Goal: Task Accomplishment & Management: Manage account settings

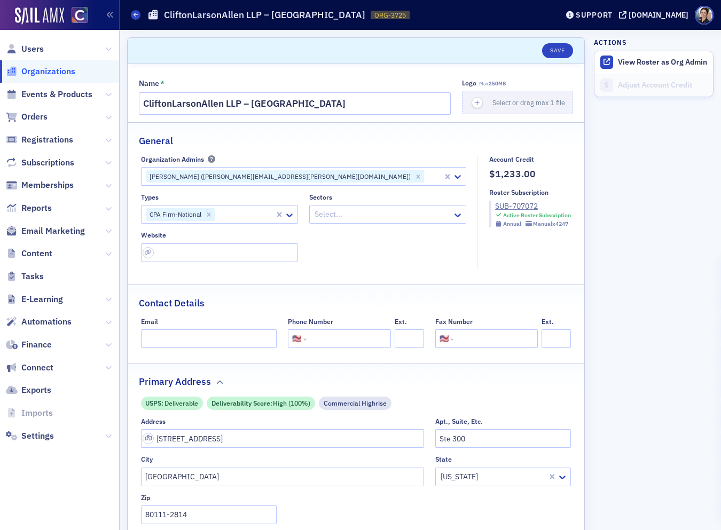
select select "US"
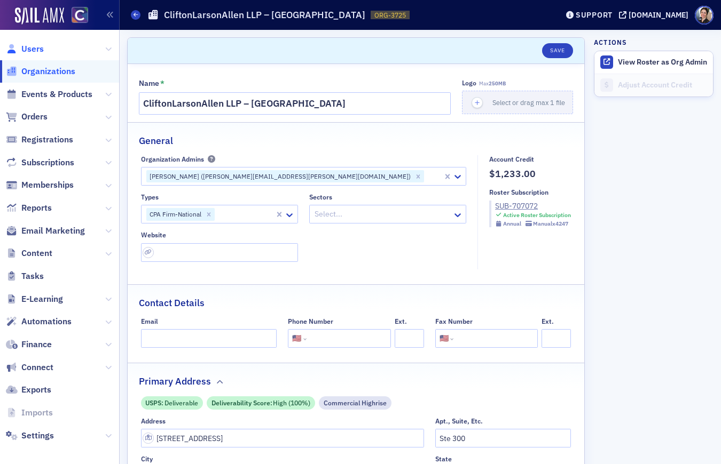
click at [30, 49] on span "Users" at bounding box center [32, 49] width 22 height 12
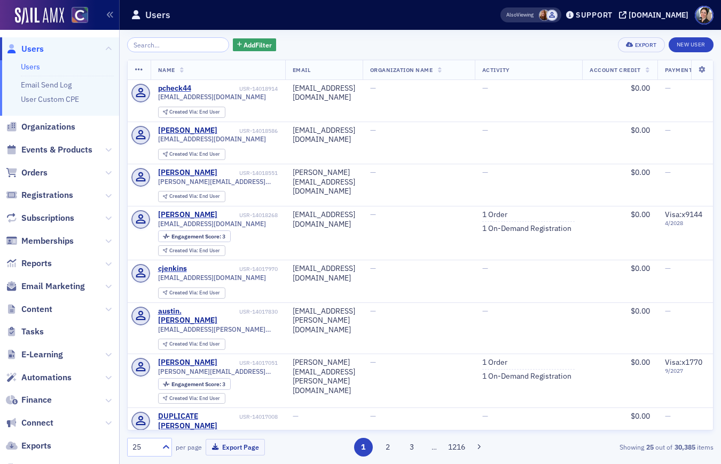
click at [151, 47] on input "search" at bounding box center [178, 44] width 102 height 15
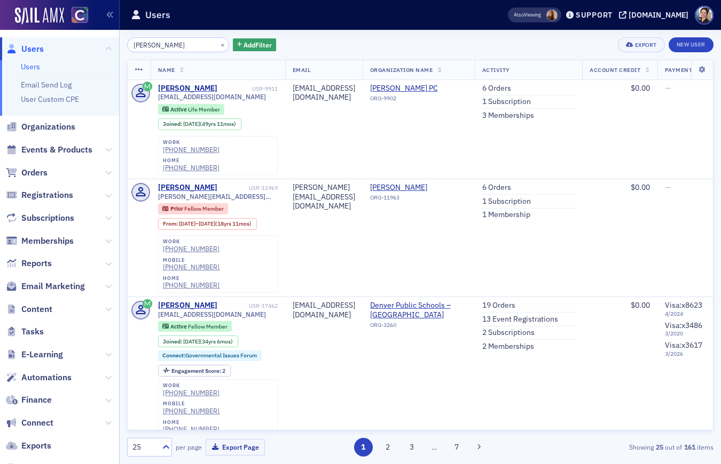
drag, startPoint x: 180, startPoint y: 45, endPoint x: 106, endPoint y: 40, distance: 74.4
click at [106, 40] on div "Users Users Email Send Log User Custom CPE Organizations Events & Products Orde…" at bounding box center [360, 232] width 721 height 464
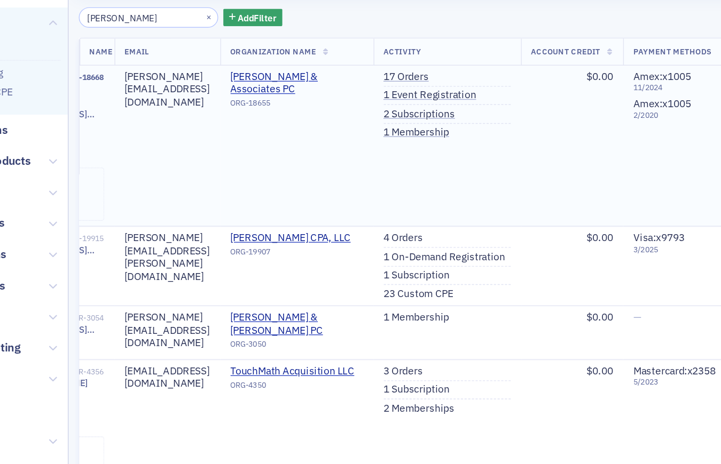
scroll to position [0, 153]
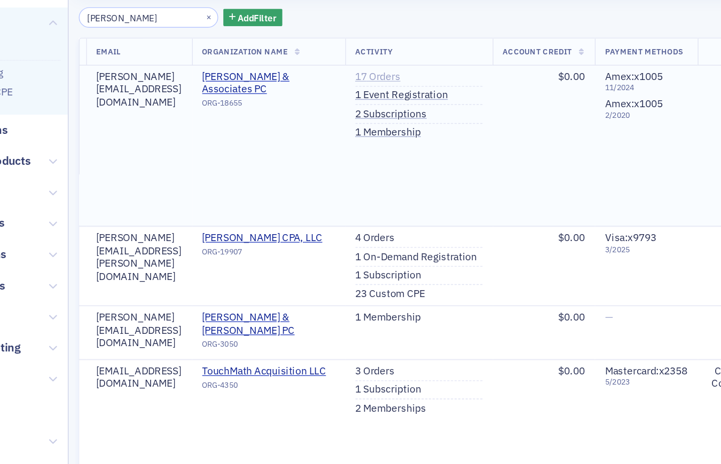
type input "steven wick"
click at [362, 89] on link "17 Orders" at bounding box center [345, 89] width 33 height 10
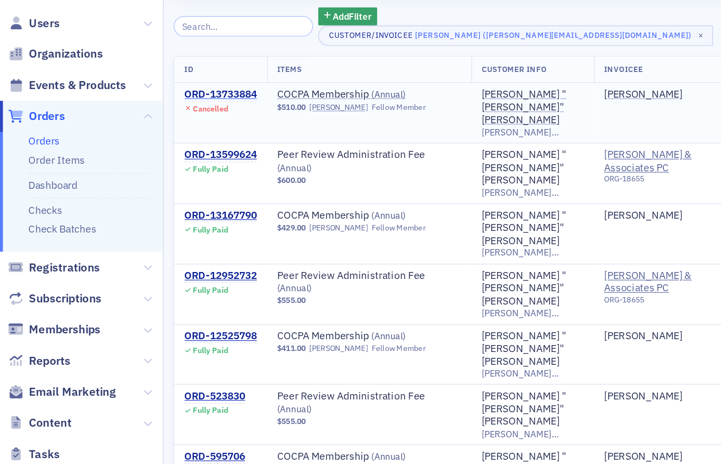
click at [169, 99] on div "ORD-13733884" at bounding box center [161, 102] width 53 height 10
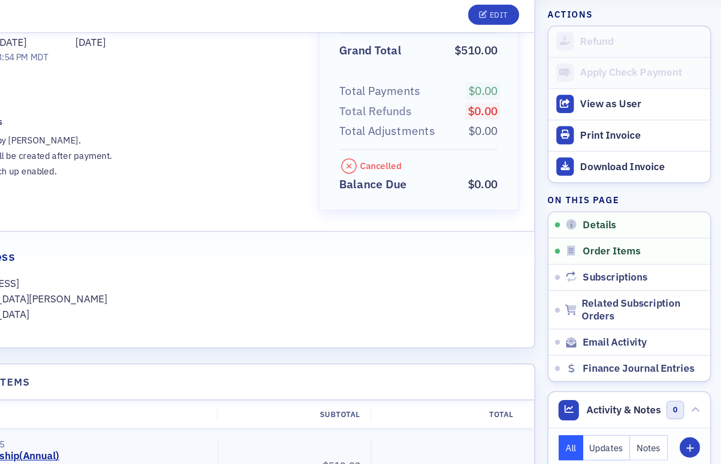
scroll to position [100, 0]
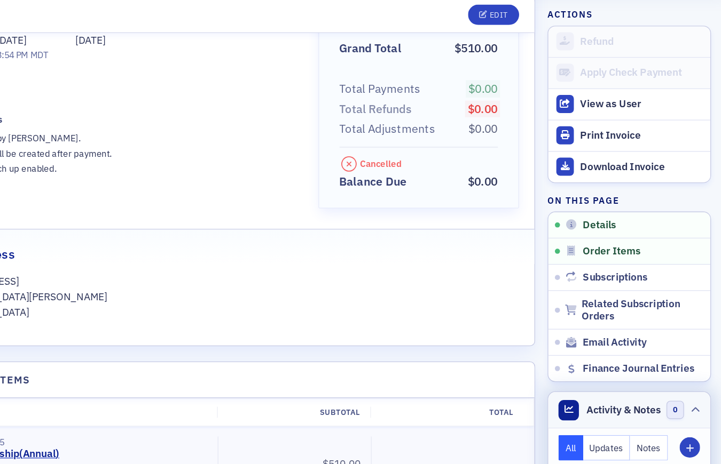
click at [702, 331] on icon at bounding box center [702, 332] width 6 height 6
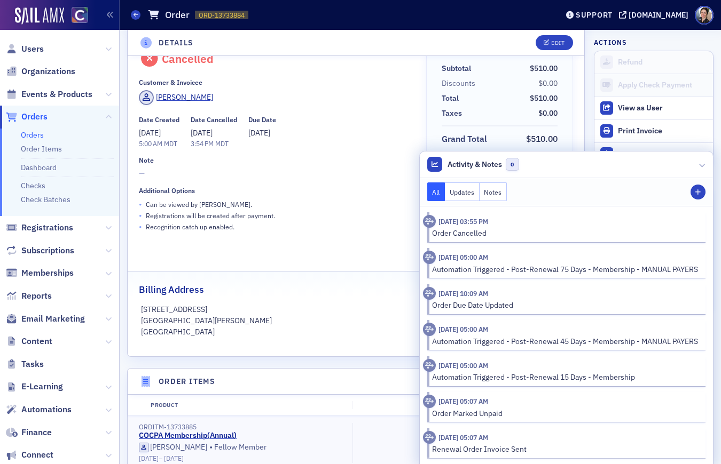
scroll to position [0, 0]
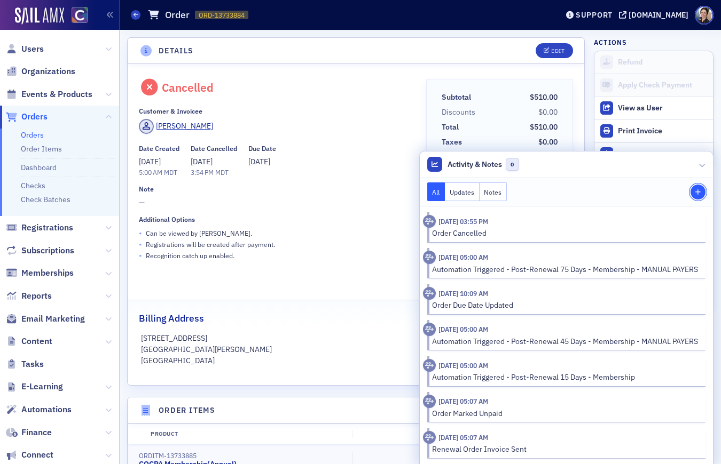
click at [700, 193] on icon "button" at bounding box center [697, 192] width 6 height 6
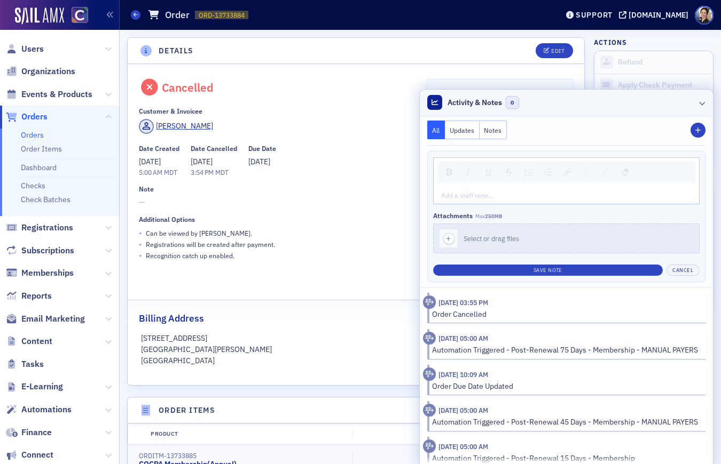
click at [701, 104] on icon at bounding box center [702, 103] width 6 height 6
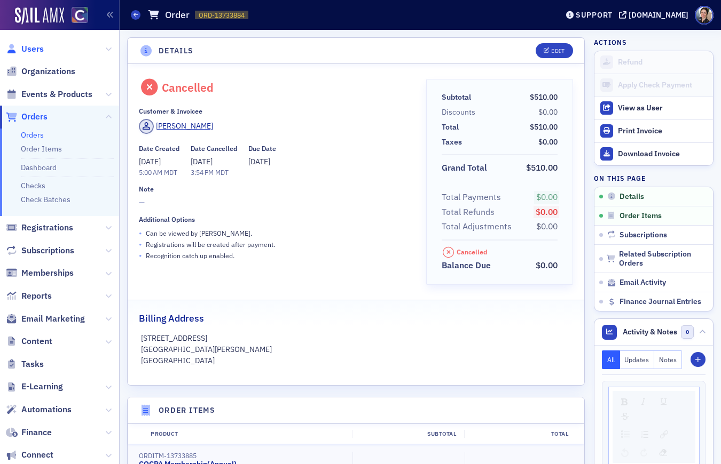
click at [37, 48] on span "Users" at bounding box center [32, 49] width 22 height 12
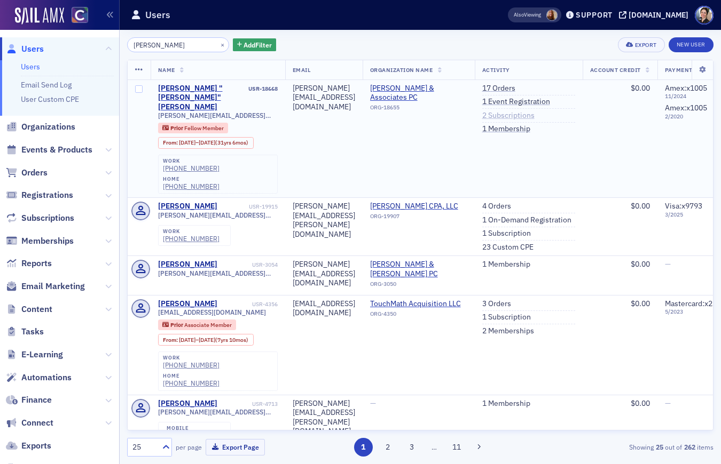
click at [534, 116] on link "2 Subscriptions" at bounding box center [508, 116] width 52 height 10
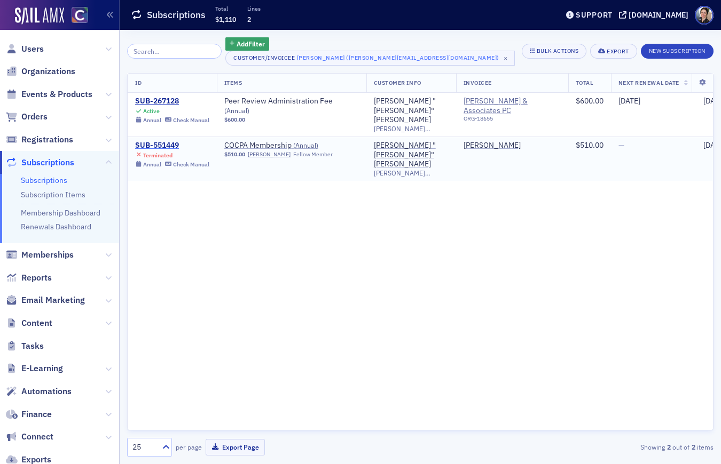
click at [167, 141] on div "SUB-551449" at bounding box center [172, 146] width 74 height 10
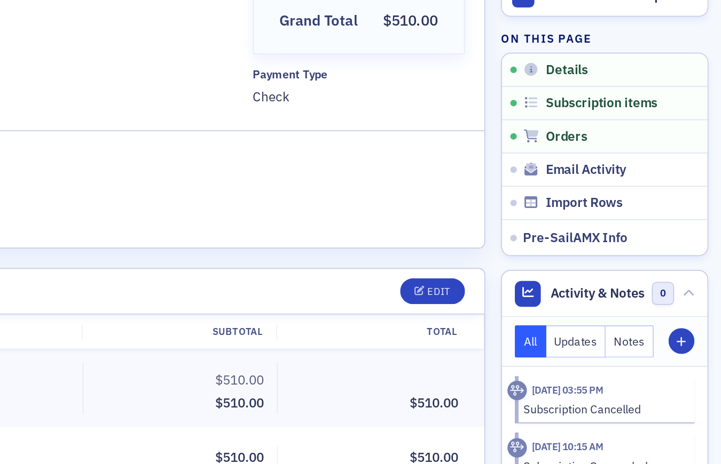
scroll to position [94, 0]
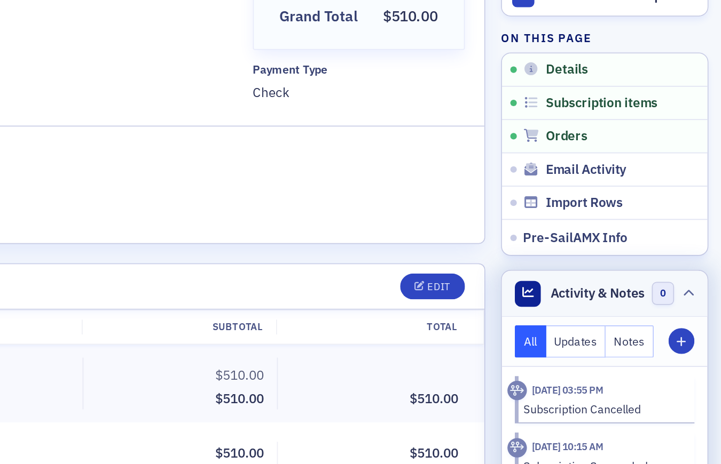
click at [701, 235] on icon at bounding box center [702, 234] width 6 height 6
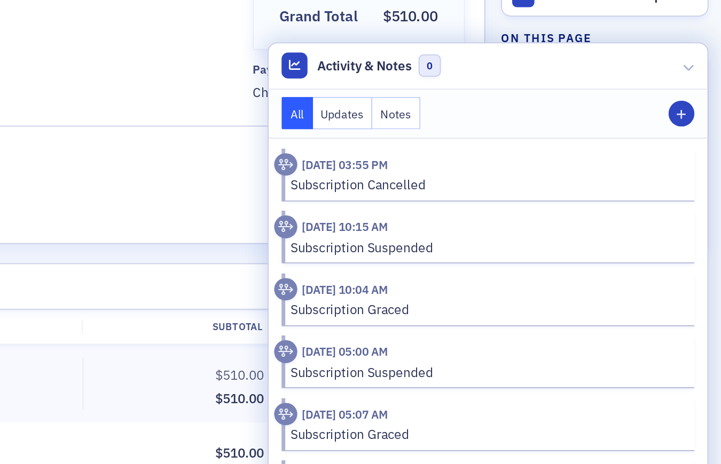
click at [515, 163] on time "8/26/2025 03:55 PM" at bounding box center [504, 159] width 50 height 9
click at [512, 170] on div "Subscription Cancelled" at bounding box center [585, 171] width 226 height 11
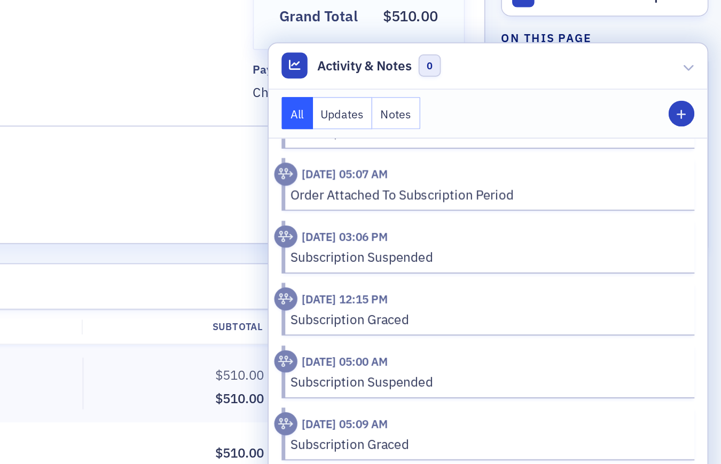
scroll to position [0, 0]
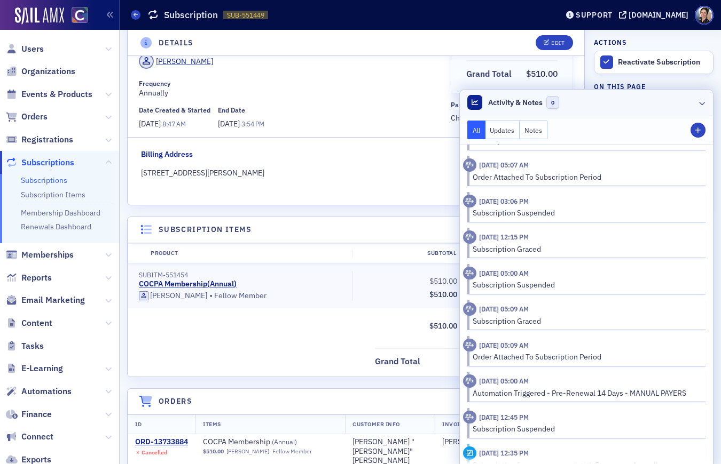
click at [701, 104] on icon at bounding box center [702, 103] width 6 height 6
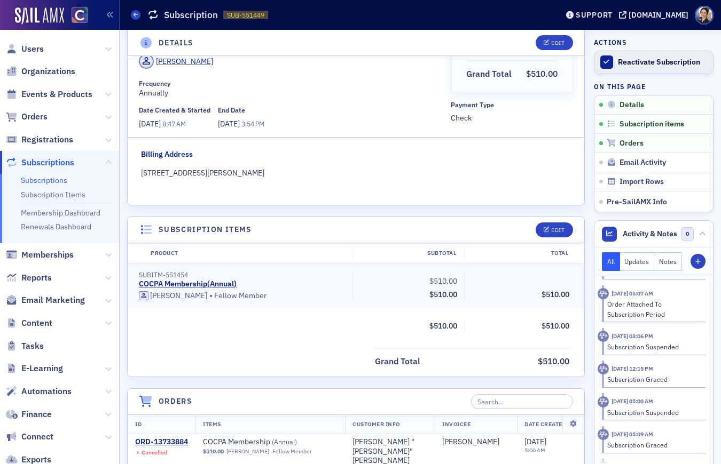
click at [677, 63] on div "Reactivate Subscription" at bounding box center [663, 63] width 90 height 10
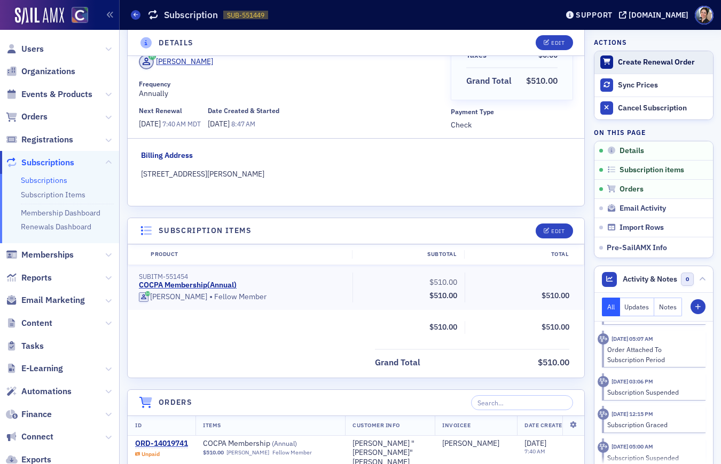
click at [640, 64] on div "Create Renewal Order" at bounding box center [663, 63] width 90 height 10
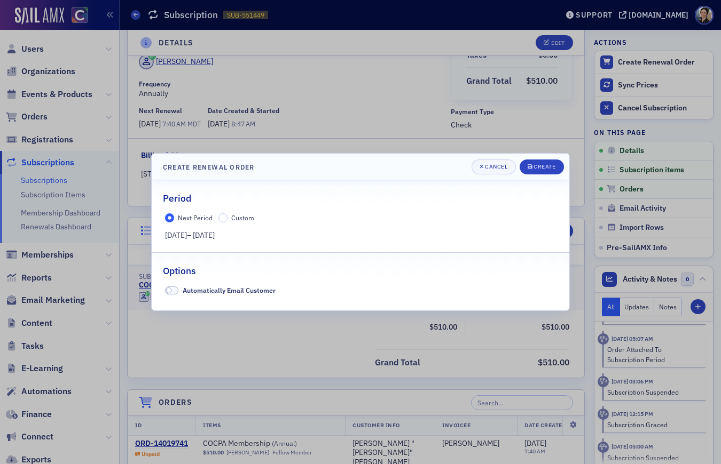
click at [187, 240] on span "[DATE]" at bounding box center [176, 236] width 22 height 10
click at [219, 220] on input "Custom" at bounding box center [223, 219] width 10 height 10
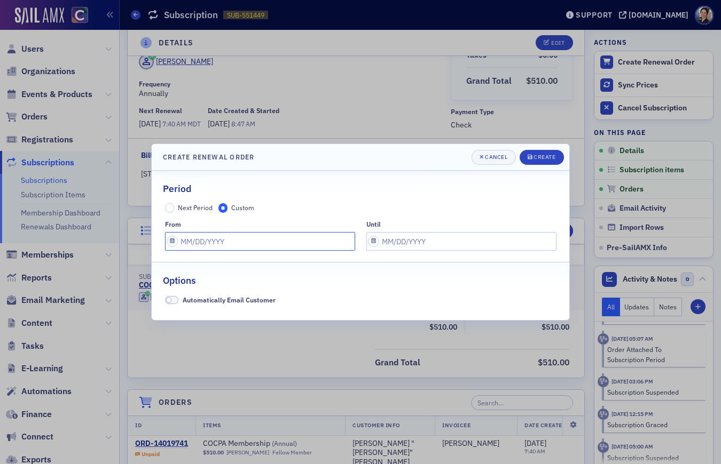
select select "8"
select select "2025"
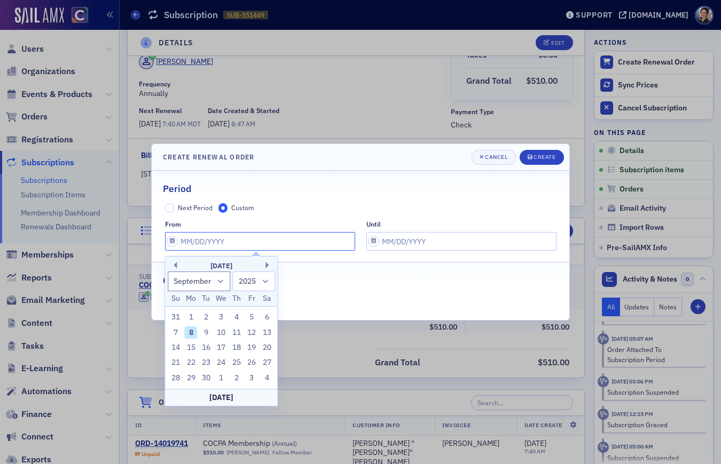
click at [199, 241] on input "text" at bounding box center [260, 241] width 190 height 19
click at [174, 264] on button "Previous Month" at bounding box center [173, 265] width 6 height 6
click at [174, 265] on button "Previous Month" at bounding box center [173, 265] width 6 height 6
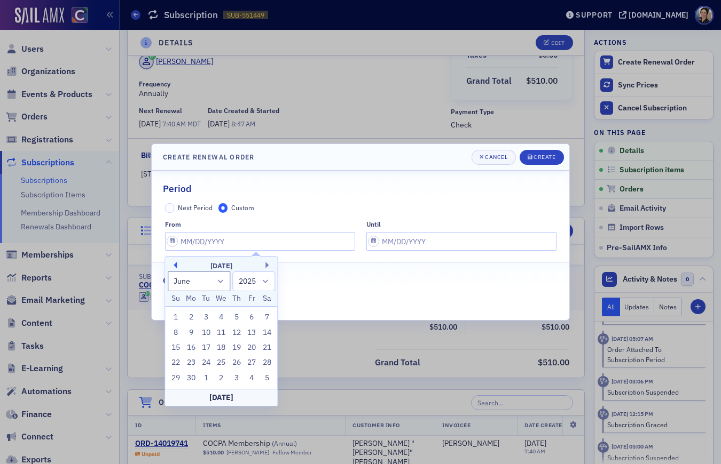
select select "4"
click at [236, 317] on div "1" at bounding box center [236, 317] width 13 height 13
type input "05/01/2025"
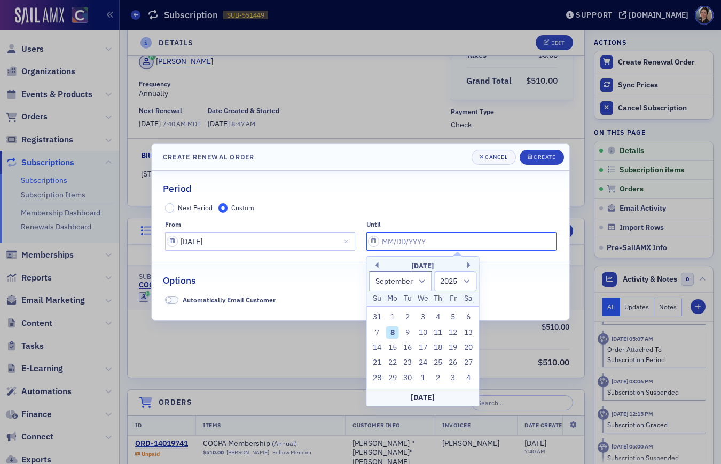
click at [442, 241] on input "text" at bounding box center [461, 241] width 190 height 19
click at [467, 264] on button "Next Month" at bounding box center [470, 265] width 6 height 6
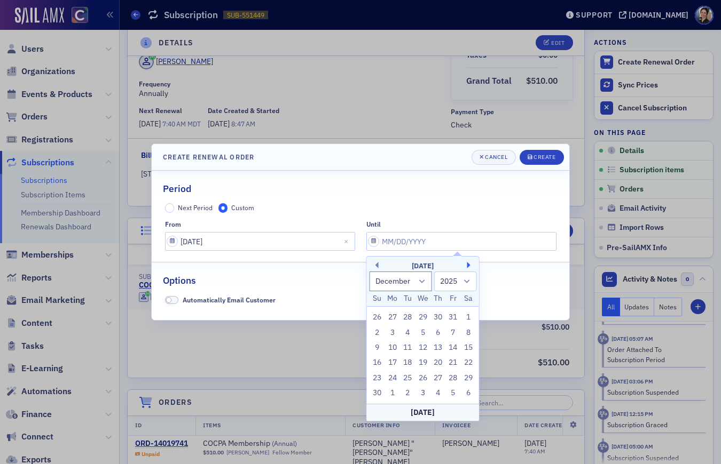
select select "0"
select select "2026"
click at [467, 264] on button "Next Month" at bounding box center [470, 265] width 6 height 6
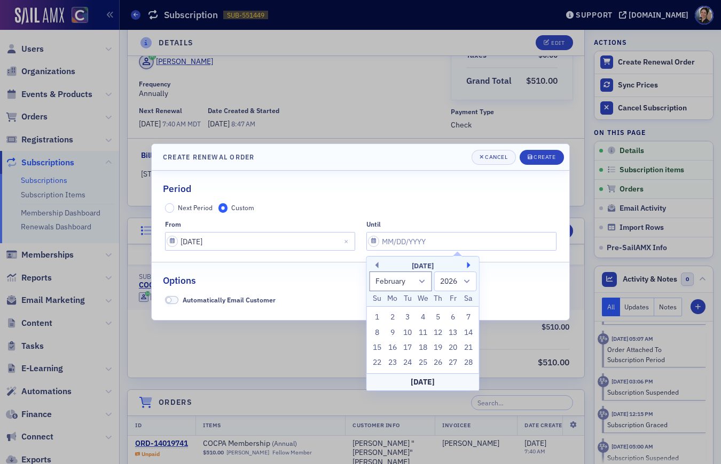
click at [467, 264] on button "Next Month" at bounding box center [470, 265] width 6 height 6
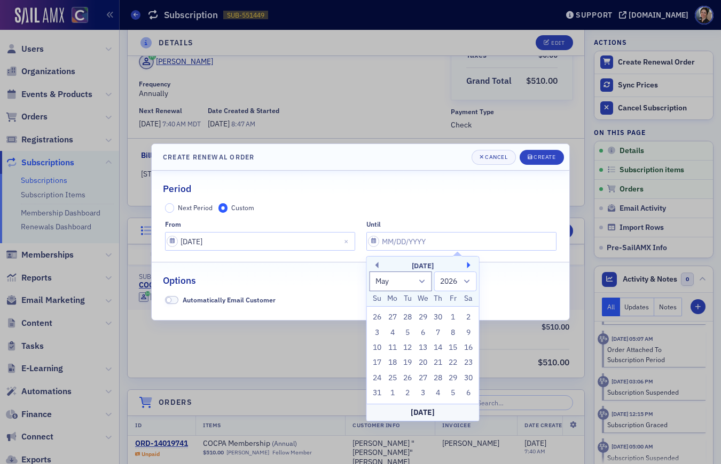
click at [467, 264] on button "Next Month" at bounding box center [470, 265] width 6 height 6
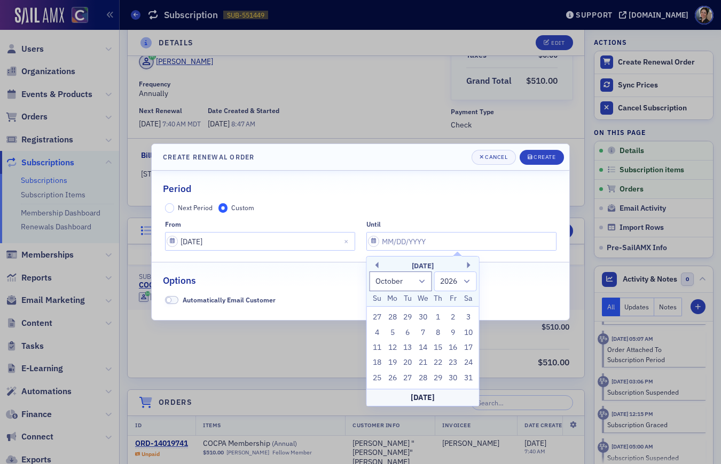
click at [379, 265] on div "October 2026" at bounding box center [423, 266] width 112 height 11
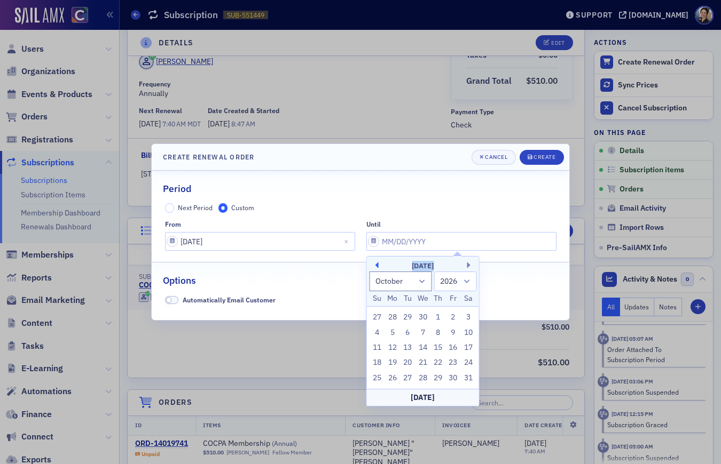
click at [375, 264] on button "Previous Month" at bounding box center [375, 265] width 6 height 6
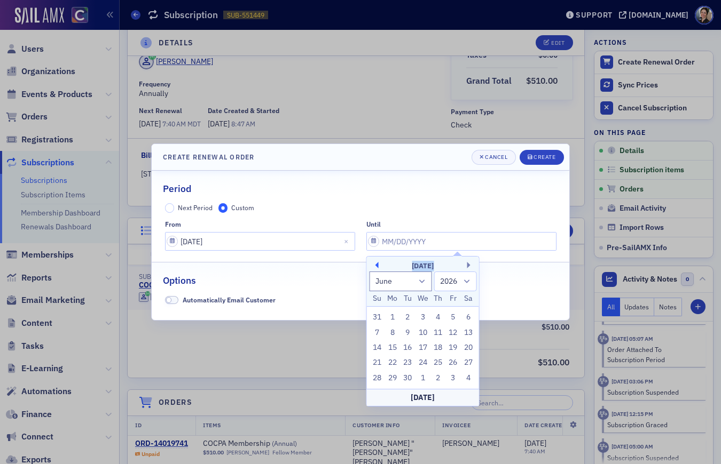
select select "4"
click at [454, 317] on div "1" at bounding box center [453, 317] width 13 height 13
type input "05/01/2026"
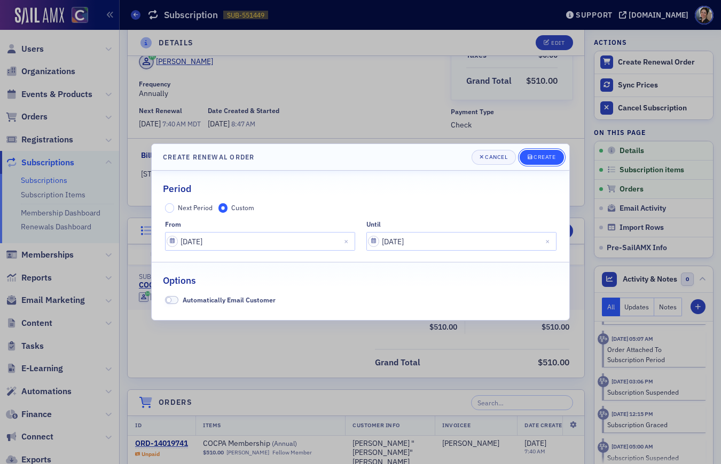
click at [542, 158] on div "Create" at bounding box center [544, 157] width 22 height 6
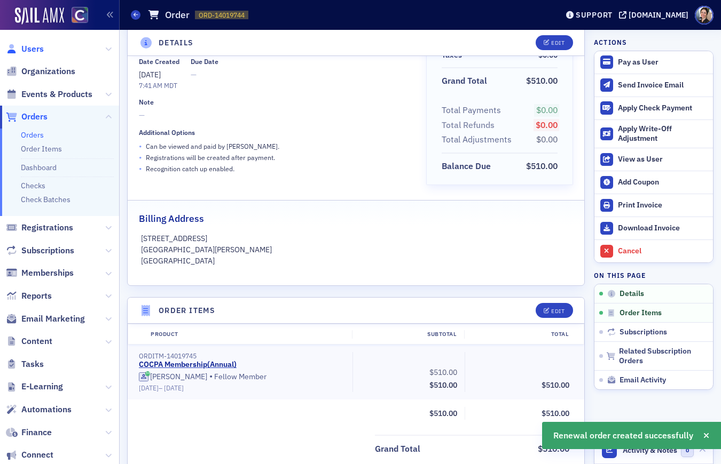
click at [39, 50] on span "Users" at bounding box center [32, 49] width 22 height 12
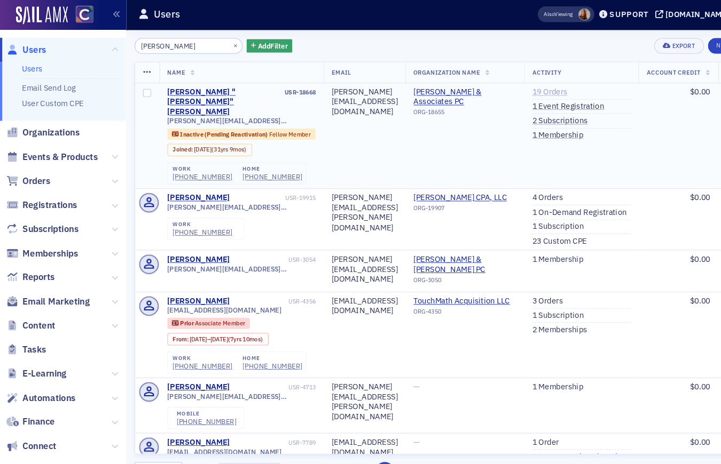
click at [535, 90] on link "19 Orders" at bounding box center [518, 89] width 33 height 10
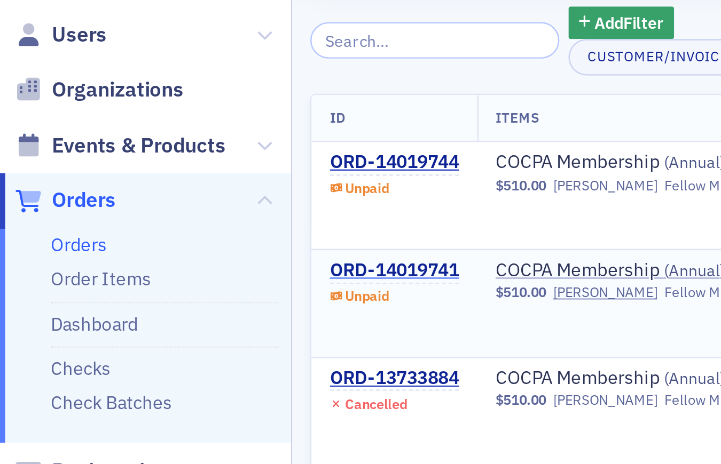
click at [167, 141] on div "ORD-14019741" at bounding box center [161, 146] width 53 height 10
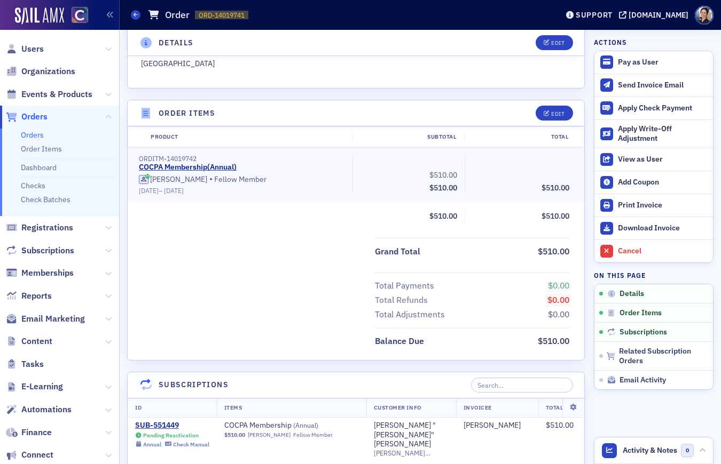
scroll to position [295, 0]
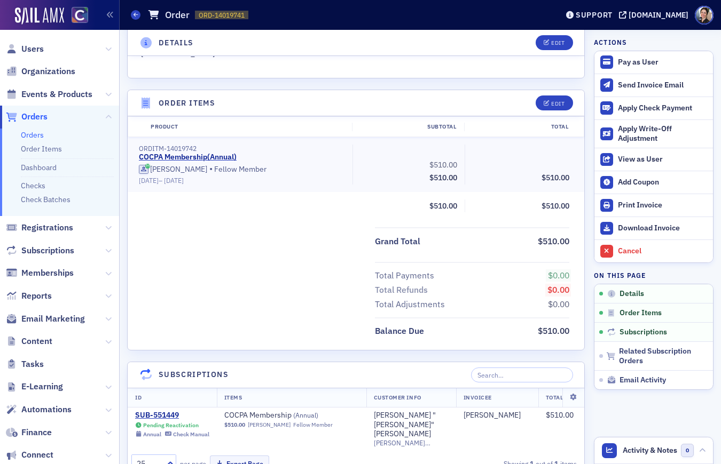
click at [46, 114] on span "Orders" at bounding box center [34, 117] width 26 height 12
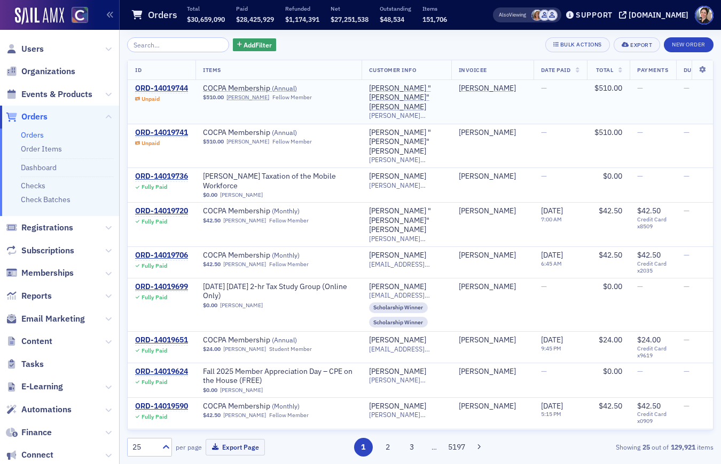
click at [174, 90] on div "ORD-14019744" at bounding box center [161, 89] width 53 height 10
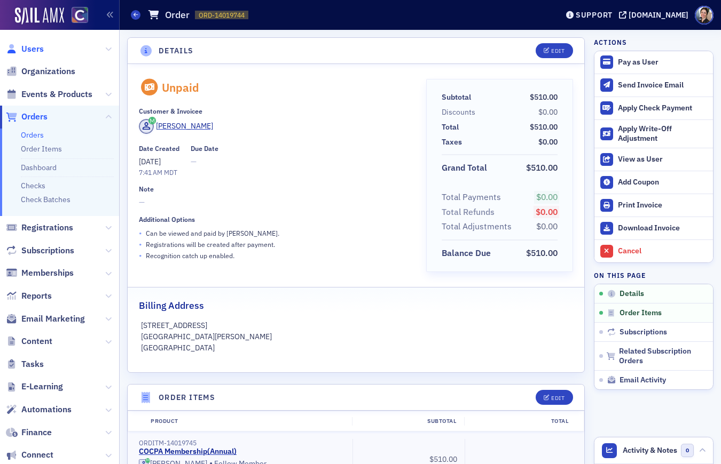
click at [32, 49] on span "Users" at bounding box center [32, 49] width 22 height 12
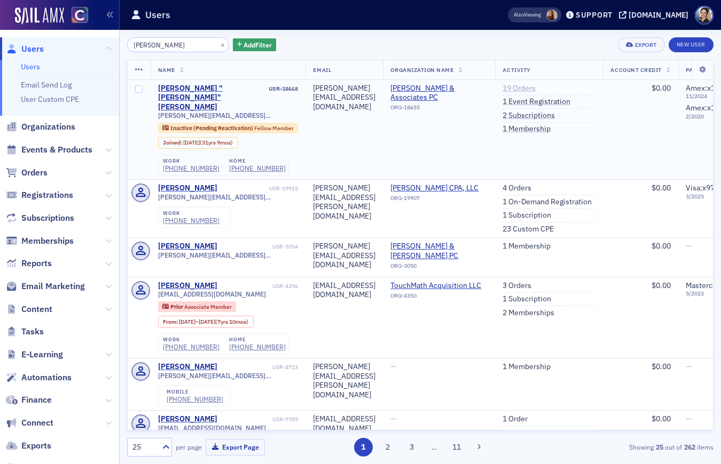
click at [535, 88] on link "19 Orders" at bounding box center [518, 89] width 33 height 10
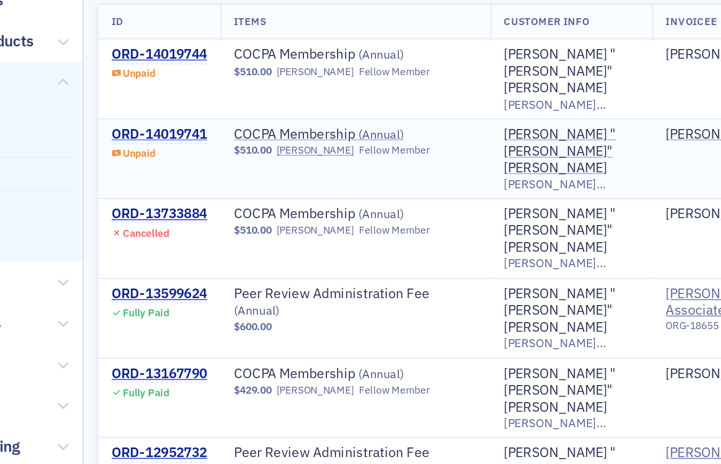
click at [177, 141] on div "ORD-14019741" at bounding box center [161, 146] width 53 height 10
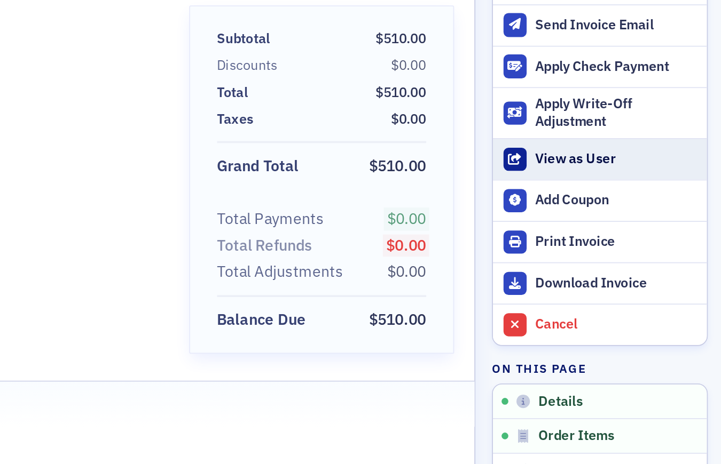
scroll to position [5, 0]
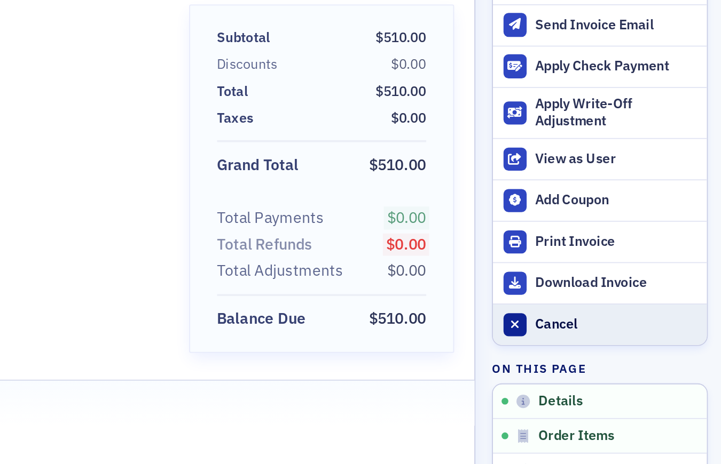
click at [630, 251] on div "Cancel" at bounding box center [663, 252] width 90 height 10
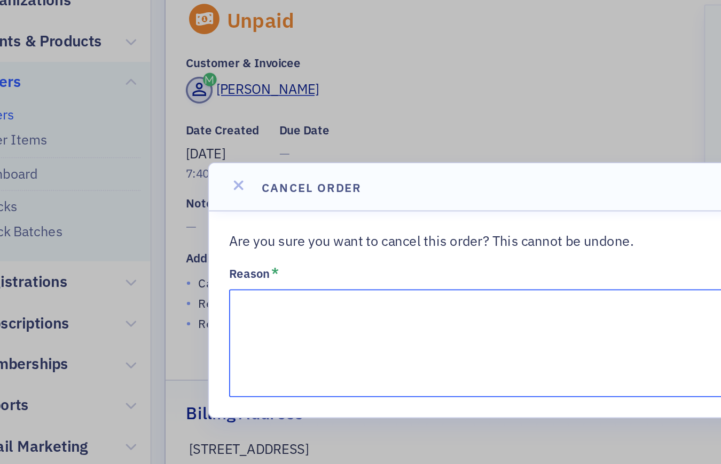
click at [191, 240] on textarea "Reason *" at bounding box center [360, 262] width 395 height 60
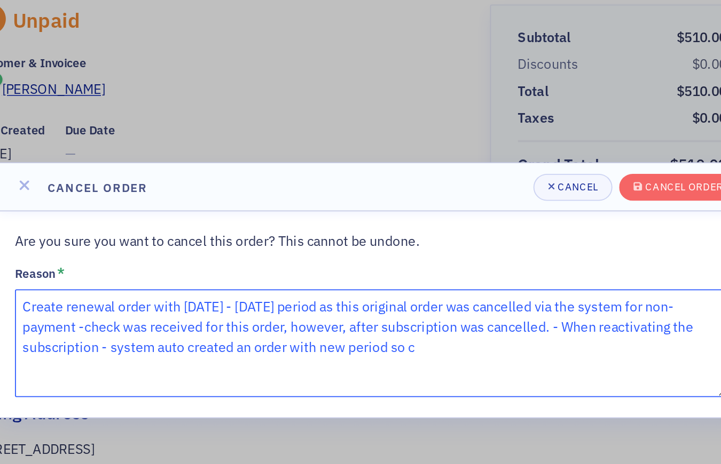
drag, startPoint x: 285, startPoint y: 265, endPoint x: 291, endPoint y: 265, distance: 5.9
click at [291, 265] on textarea "Create renewal order with 5/1/25 - 5/1/26 period as this original order was can…" at bounding box center [360, 262] width 395 height 60
click at [395, 264] on textarea "Create renewal order with 5/1/25 - 5/1/26 period as this original order was can…" at bounding box center [360, 262] width 395 height 60
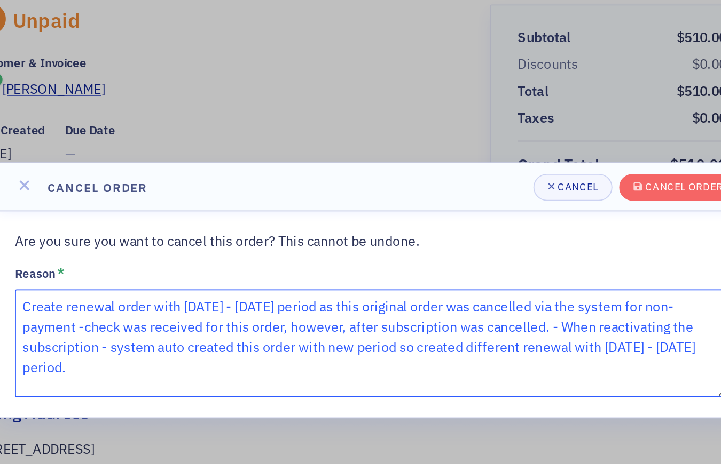
click at [201, 254] on textarea "Create renewal order with 5/1/25 - 5/1/26 period as this original order was can…" at bounding box center [360, 262] width 395 height 60
click at [204, 254] on textarea "Create renewal order with 5/1/25 - 5/1/26 period as this original order was can…" at bounding box center [360, 262] width 395 height 60
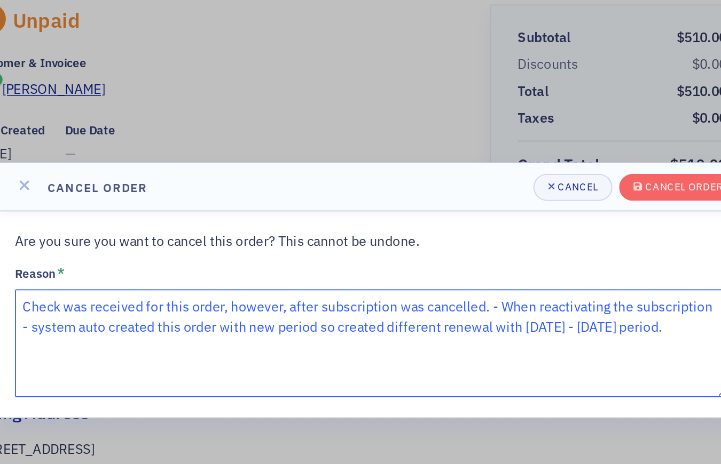
drag, startPoint x: 245, startPoint y: 241, endPoint x: 258, endPoint y: 242, distance: 12.9
click at [258, 242] on textarea "Check was received for this order, however, after subscription was cancelled. -…" at bounding box center [360, 262] width 395 height 60
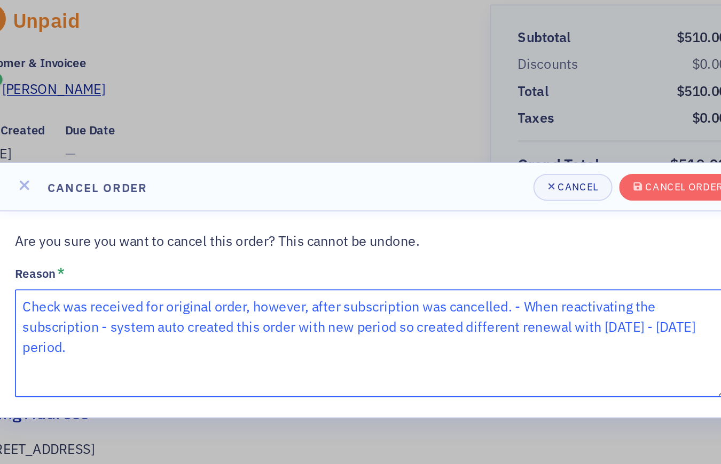
click at [326, 243] on textarea "Check was received for original order, however, after subscription was cancelle…" at bounding box center [360, 262] width 395 height 60
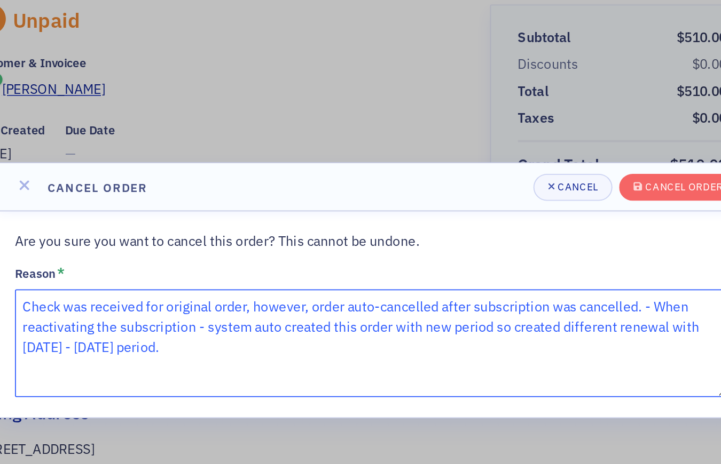
click at [505, 243] on textarea "Check was received for original order, however, order auto-cancelled after subs…" at bounding box center [360, 262] width 395 height 60
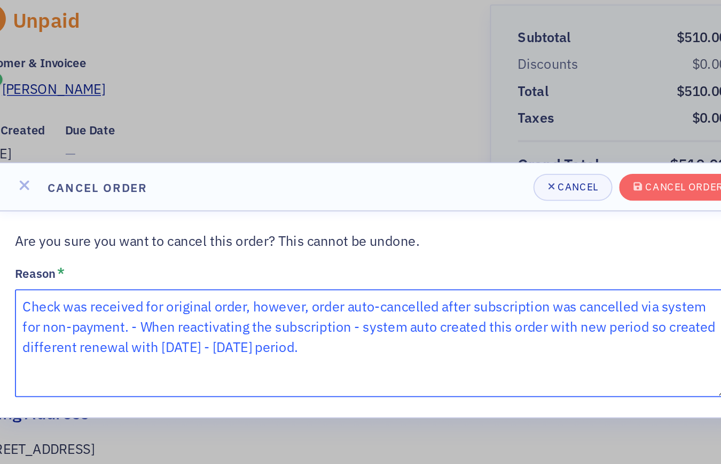
click at [241, 254] on textarea "Check was received for original order, however, order auto-cancelled after subs…" at bounding box center [360, 262] width 395 height 60
click at [501, 254] on textarea "Check was received for original order, however, order auto-cancelled after subs…" at bounding box center [360, 262] width 395 height 60
click at [398, 264] on textarea "Check was received for original order, however, order auto-cancelled after subs…" at bounding box center [360, 262] width 395 height 60
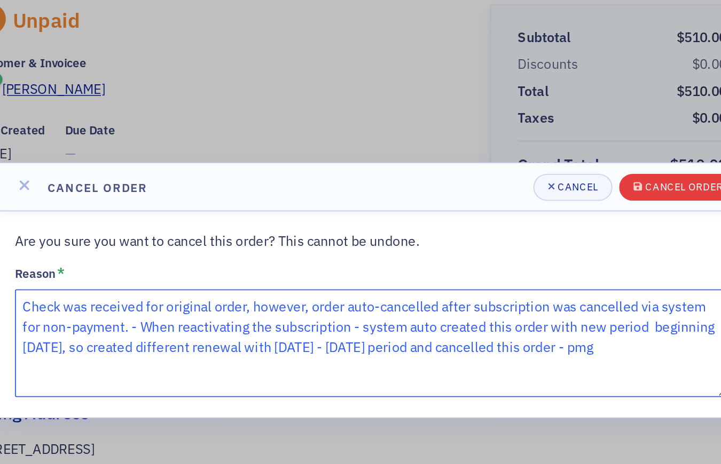
type textarea "Check was received for original order, however, order auto-cancelled after subs…"
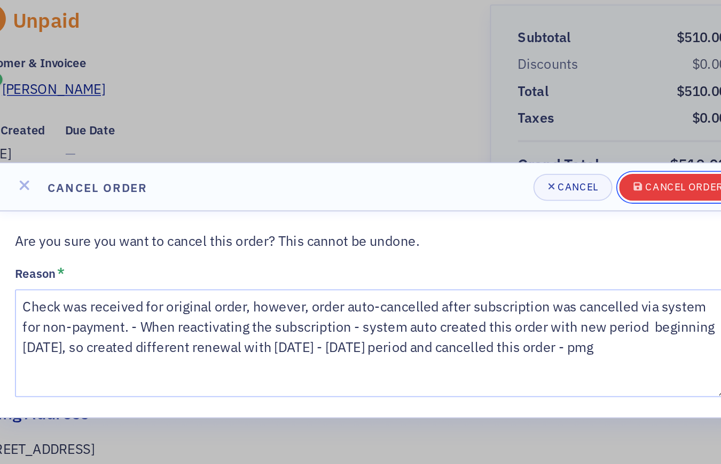
click at [526, 179] on button "Cancel order" at bounding box center [530, 175] width 66 height 15
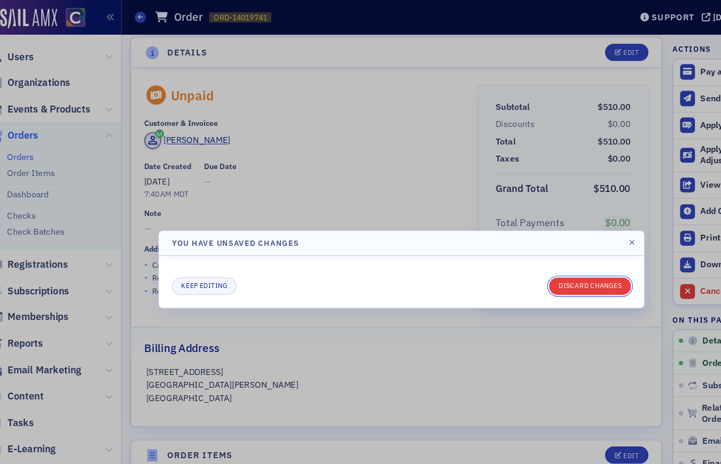
click at [516, 247] on button "Discard changes" at bounding box center [522, 246] width 70 height 15
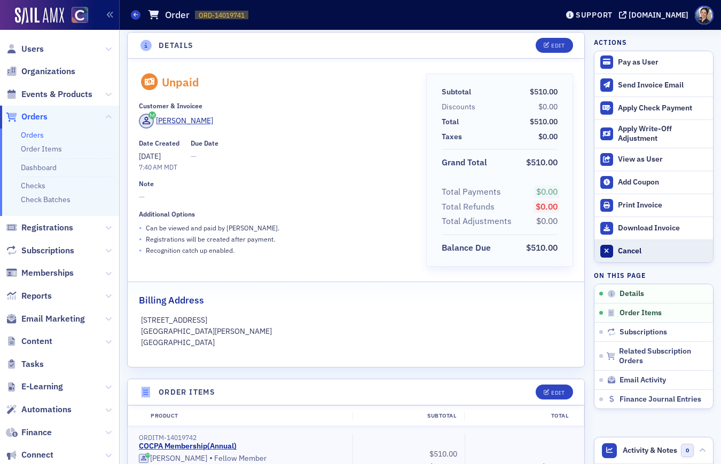
click at [635, 247] on div "Cancel" at bounding box center [663, 252] width 90 height 10
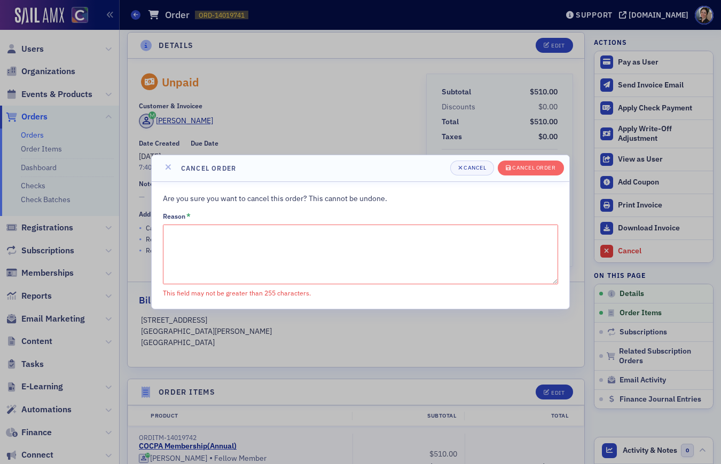
click at [194, 242] on textarea "Reason *" at bounding box center [360, 255] width 395 height 60
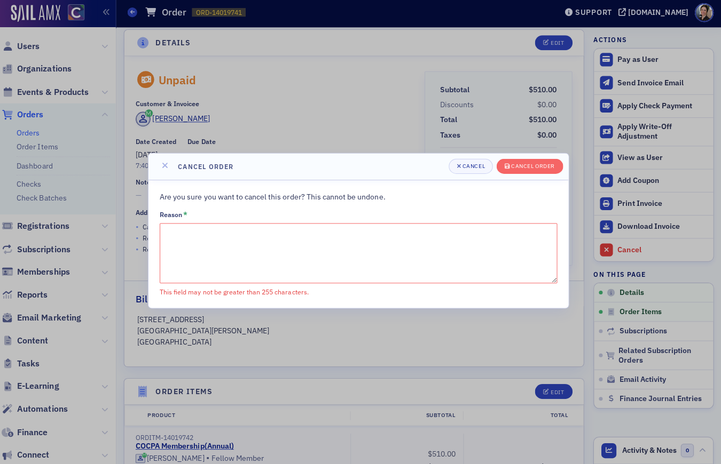
scroll to position [0, 0]
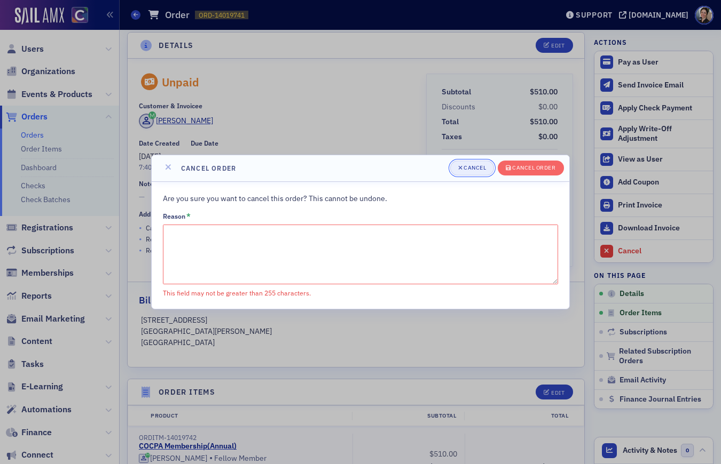
click at [478, 171] on div "Cancel" at bounding box center [474, 168] width 22 height 6
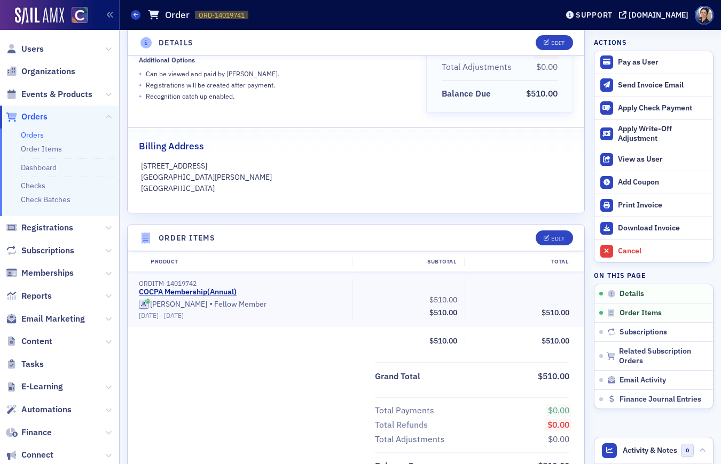
scroll to position [159, 0]
click at [627, 252] on div "Cancel" at bounding box center [663, 252] width 90 height 10
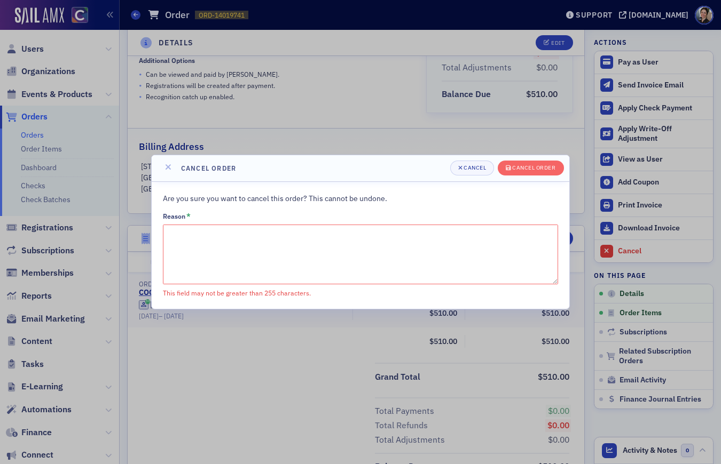
click at [225, 234] on textarea "Reason *" at bounding box center [360, 255] width 395 height 60
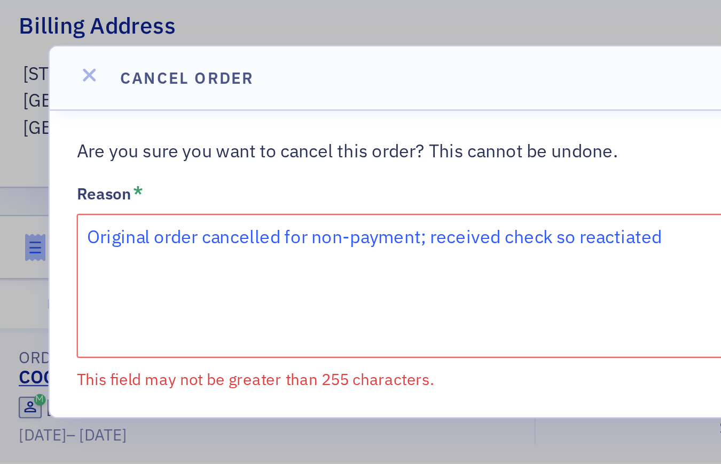
click at [408, 235] on textarea "Original order cancelled for non-payment; received check so reactiated" at bounding box center [360, 255] width 395 height 60
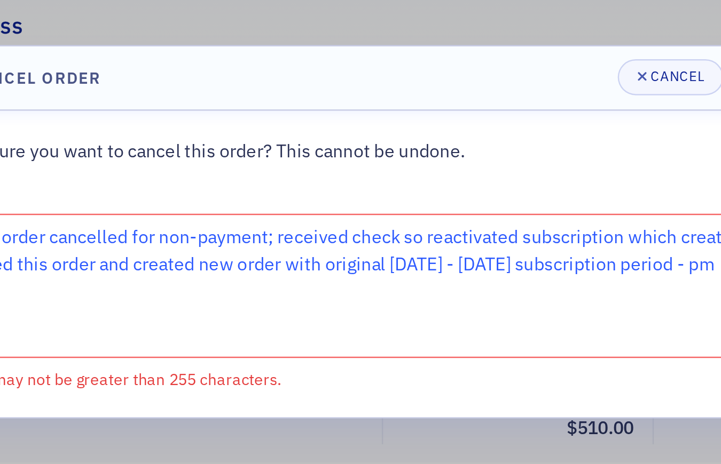
type textarea "Original order cancelled for non-payment; received check so reactivated subscri…"
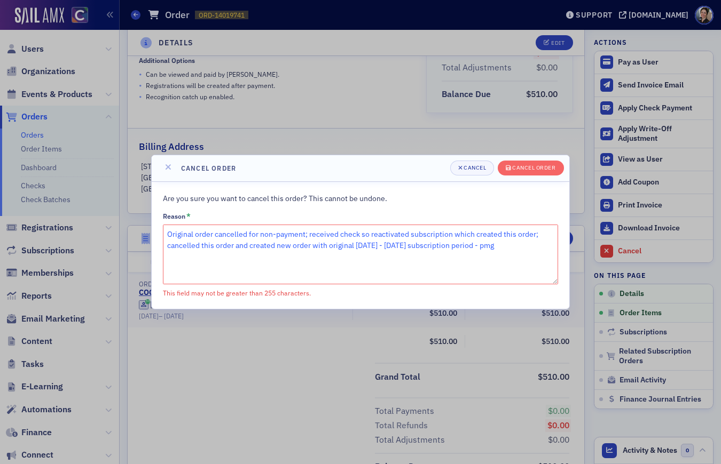
drag, startPoint x: 168, startPoint y: 234, endPoint x: 432, endPoint y: 263, distance: 265.8
click at [432, 263] on textarea "Original order cancelled for non-payment; received check so reactivated subscri…" at bounding box center [360, 255] width 395 height 60
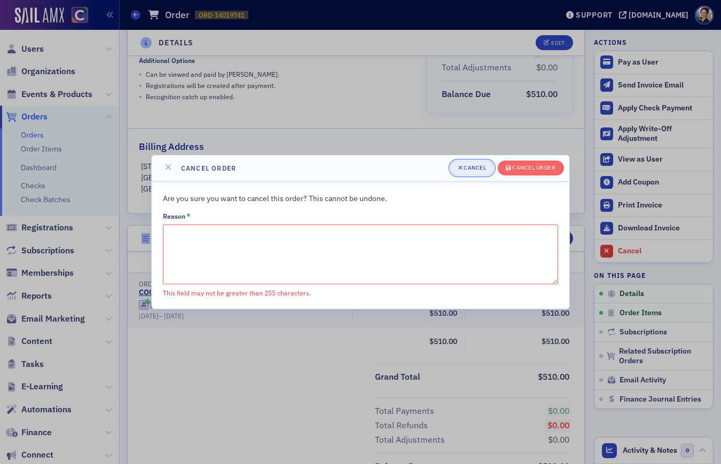
click at [475, 167] on div "Cancel" at bounding box center [474, 168] width 22 height 6
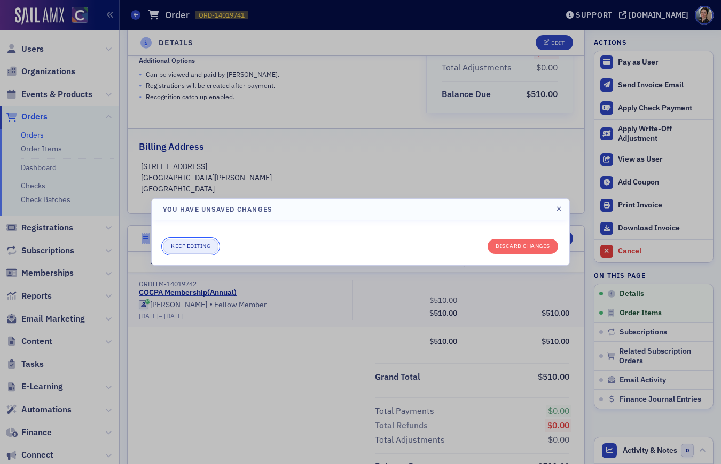
click at [201, 249] on button "Keep editing" at bounding box center [191, 246] width 56 height 15
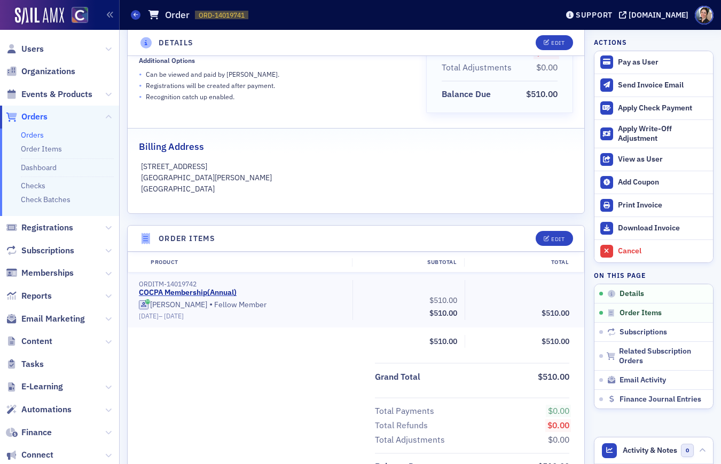
scroll to position [0, 0]
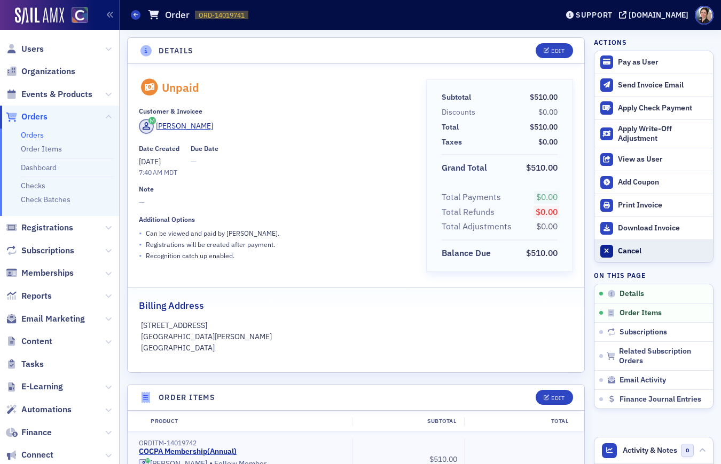
click at [628, 249] on div "Cancel" at bounding box center [663, 252] width 90 height 10
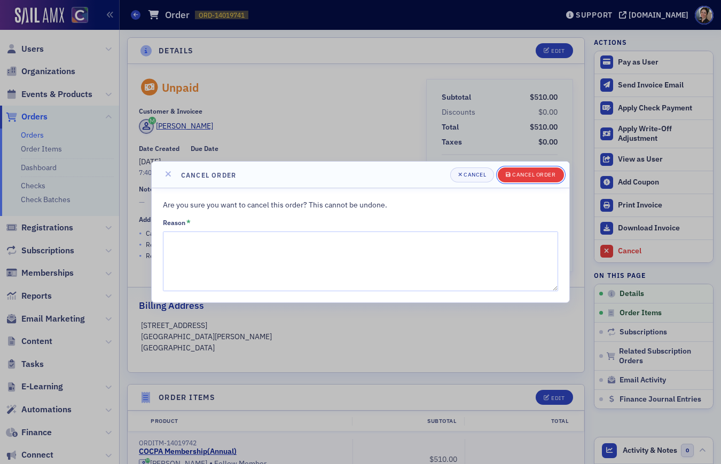
click at [524, 178] on div "Cancel order" at bounding box center [533, 175] width 43 height 6
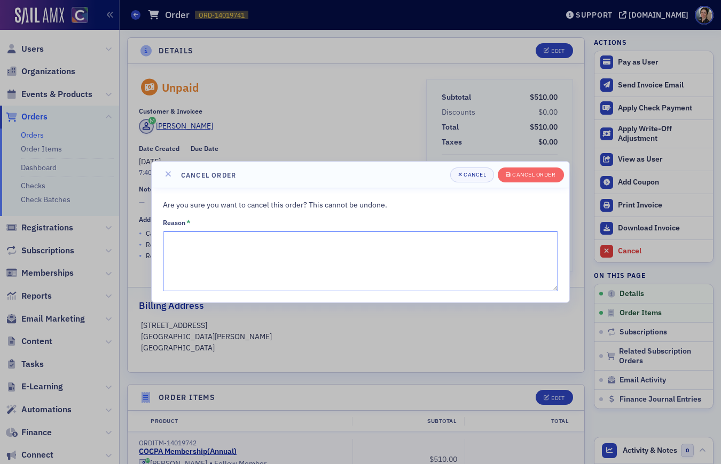
click at [265, 248] on textarea "Reason *" at bounding box center [360, 262] width 395 height 60
paste textarea "Original order cancelled for non-payment; received check so reactivated subscri…"
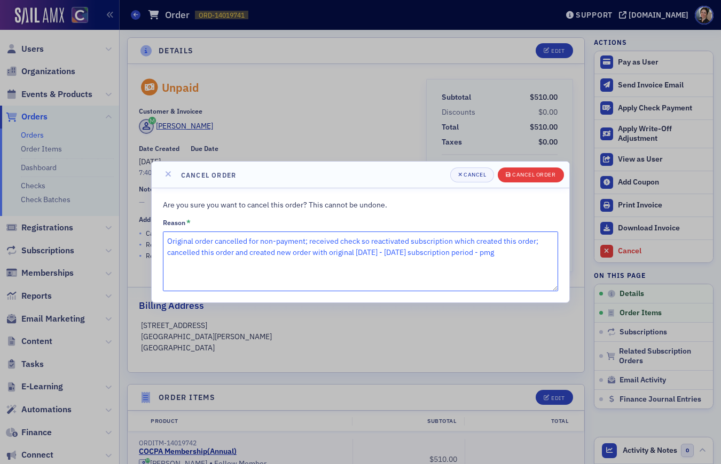
type textarea "Original order cancelled for non-payment; received check so reactivated subscri…"
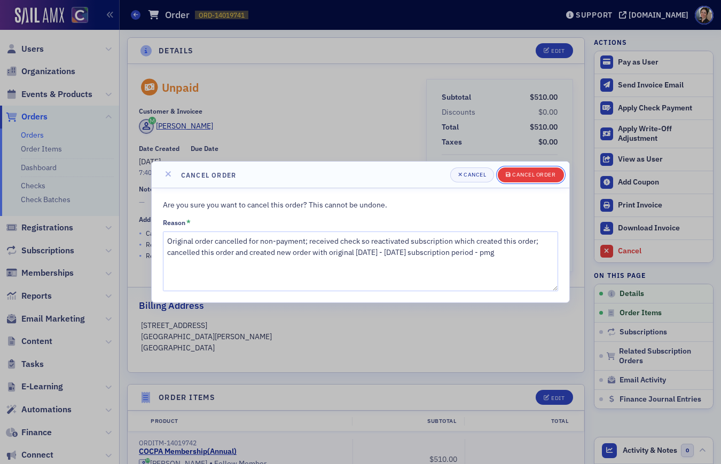
click at [538, 173] on div "Cancel order" at bounding box center [533, 175] width 43 height 6
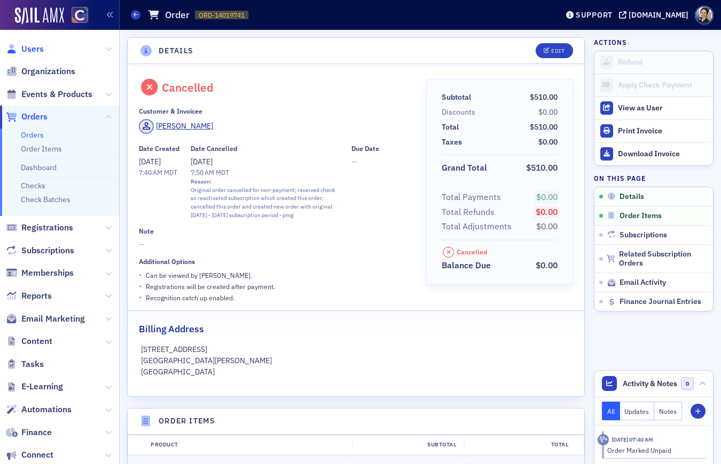
click at [39, 51] on span "Users" at bounding box center [32, 49] width 22 height 12
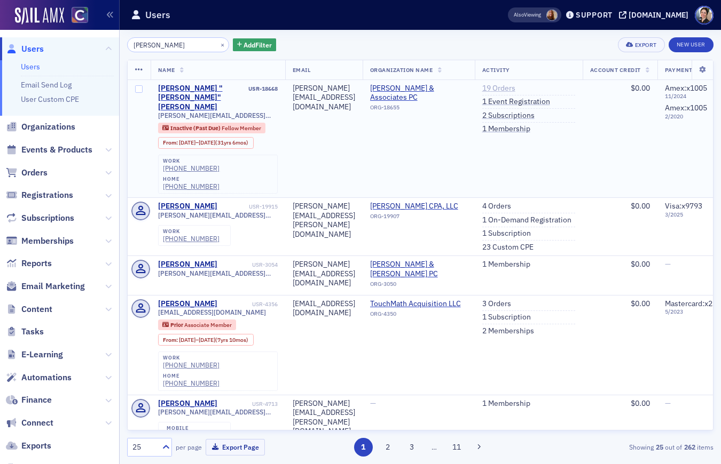
click at [515, 90] on link "19 Orders" at bounding box center [498, 89] width 33 height 10
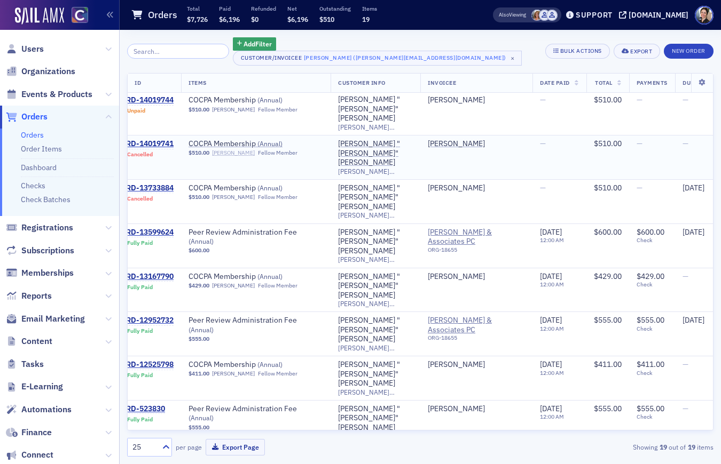
scroll to position [2, 14]
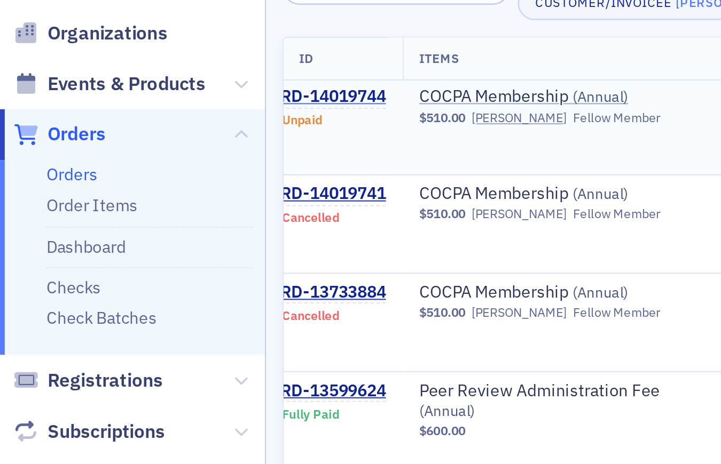
click at [155, 98] on div "ORD-14019744" at bounding box center [147, 101] width 53 height 10
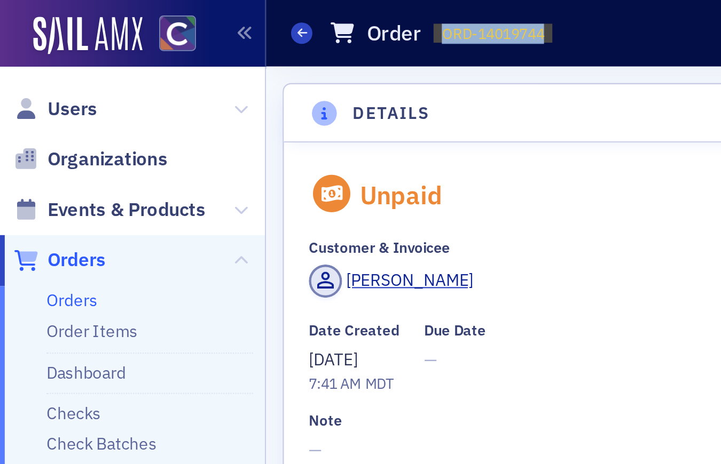
drag, startPoint x: 199, startPoint y: 17, endPoint x: 249, endPoint y: 15, distance: 50.2
click at [249, 15] on div "Orders Order ORD-14019744 14019744" at bounding box center [336, 15] width 410 height 20
copy span "ORD-14019744"
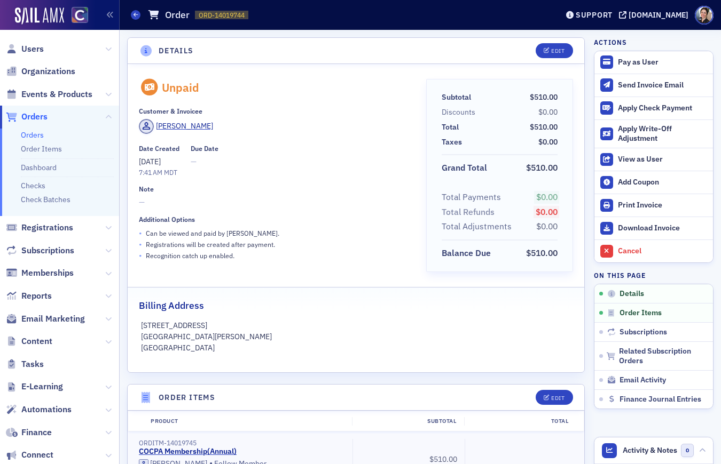
click at [36, 48] on span "Users" at bounding box center [32, 49] width 22 height 12
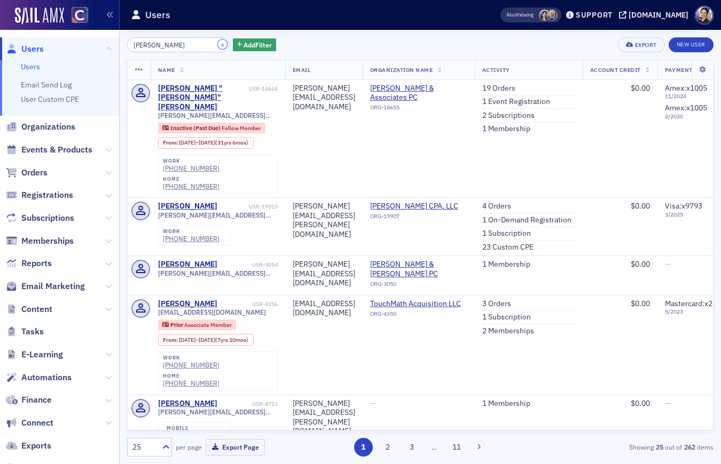
click at [218, 42] on button "×" at bounding box center [223, 45] width 10 height 10
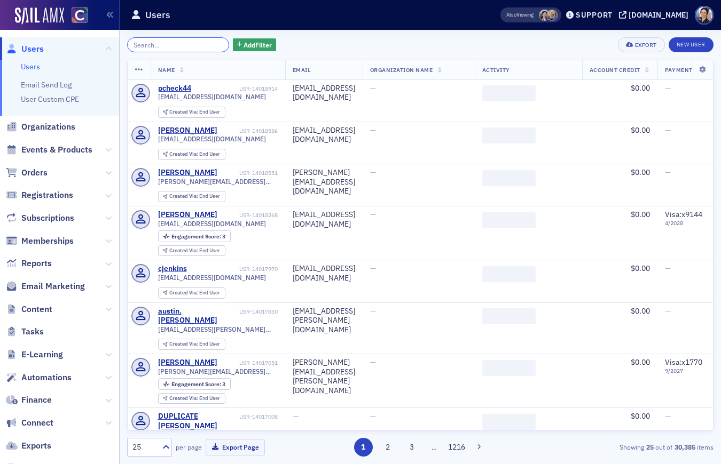
click at [190, 42] on input "search" at bounding box center [178, 44] width 102 height 15
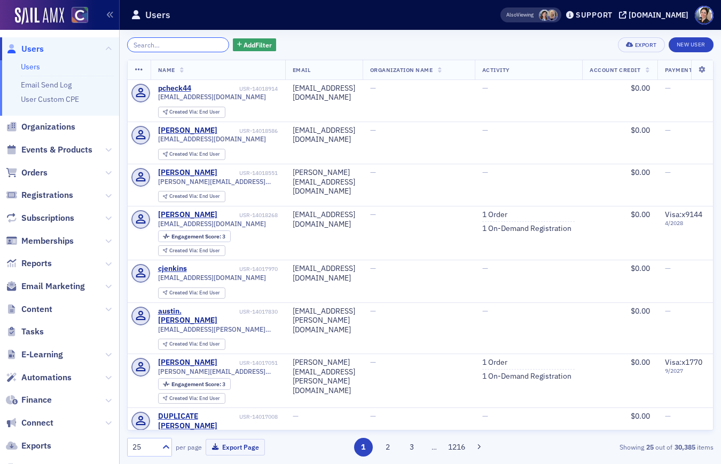
click at [179, 46] on input "search" at bounding box center [178, 44] width 102 height 15
paste input "[EMAIL_ADDRESS][DOMAIN_NAME]"
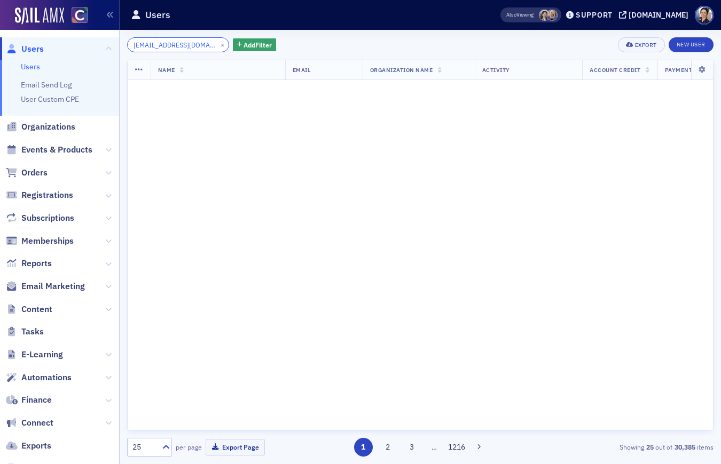
scroll to position [0, 11]
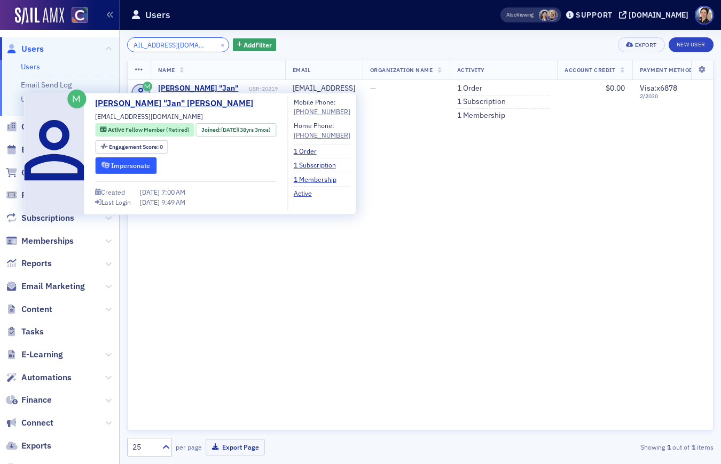
type input "[EMAIL_ADDRESS][DOMAIN_NAME]"
click at [139, 164] on button "Impersonate" at bounding box center [125, 165] width 61 height 17
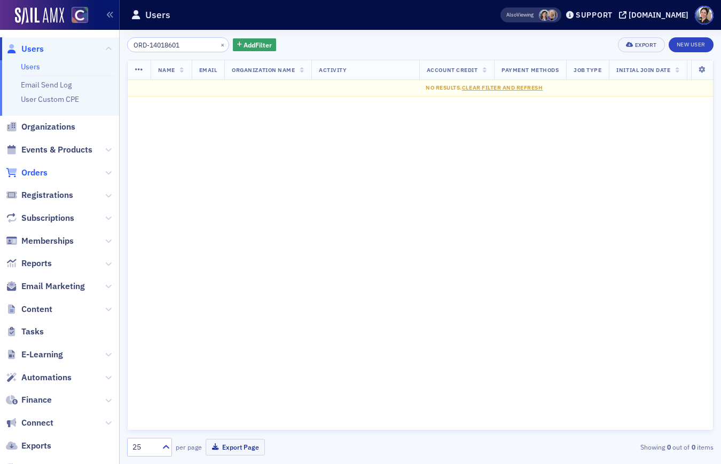
type input "ORD-14018601"
click at [36, 170] on span "Orders" at bounding box center [34, 173] width 26 height 12
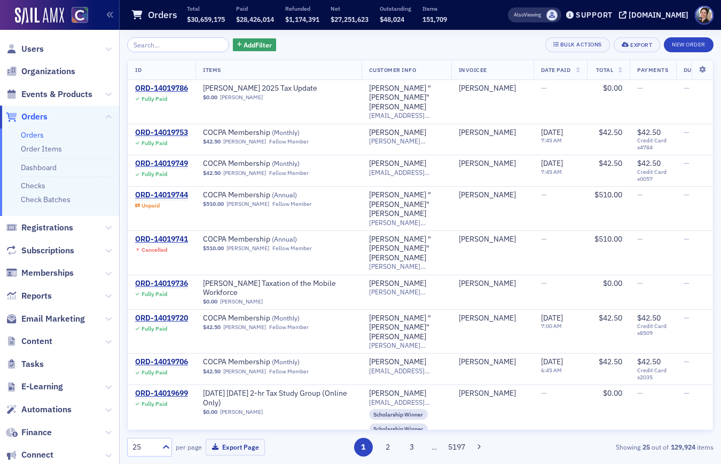
click at [185, 51] on input "search" at bounding box center [178, 44] width 102 height 15
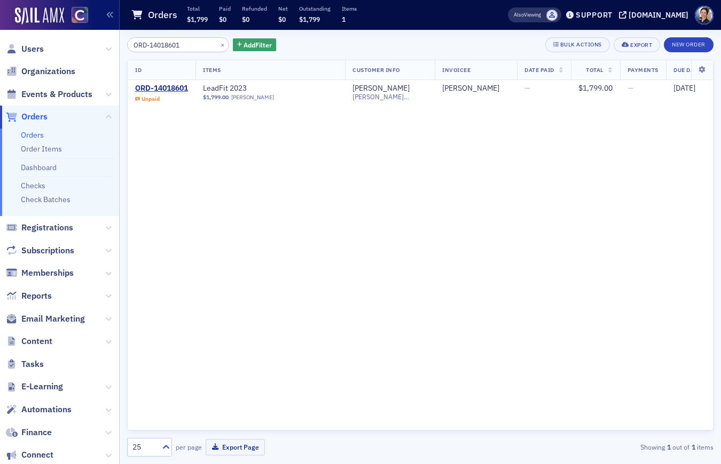
type input "ORD-14018601"
